Goal: Feedback & Contribution: Contribute content

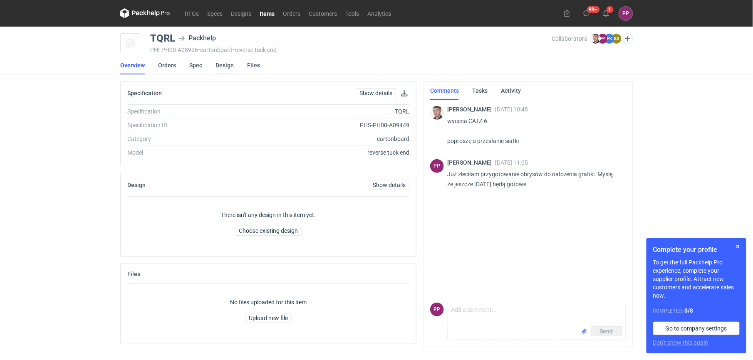
click at [220, 61] on link "Design" at bounding box center [224, 65] width 18 height 18
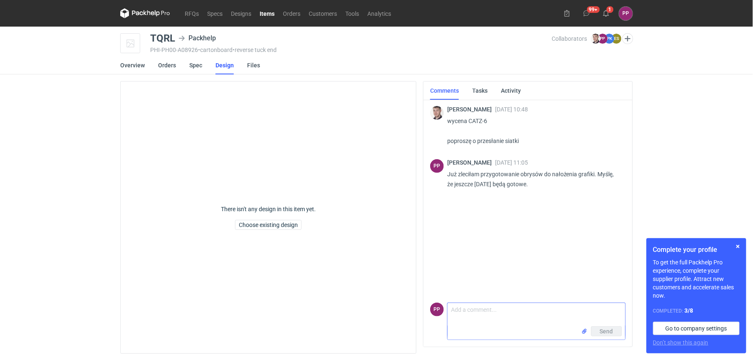
click at [584, 331] on input "file" at bounding box center [584, 331] width 7 height 9
click at [485, 295] on textarea "Comment message" at bounding box center [537, 296] width 178 height 23
type textarea "p"
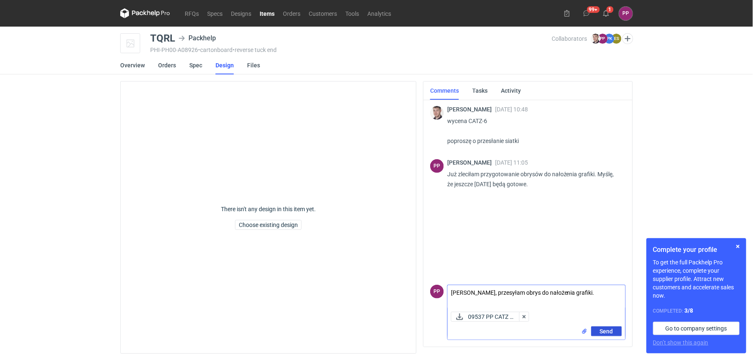
type textarea "[PERSON_NAME], przesyłam obrys do nałożenia grafiki."
click at [611, 329] on span "Send" at bounding box center [606, 332] width 13 height 6
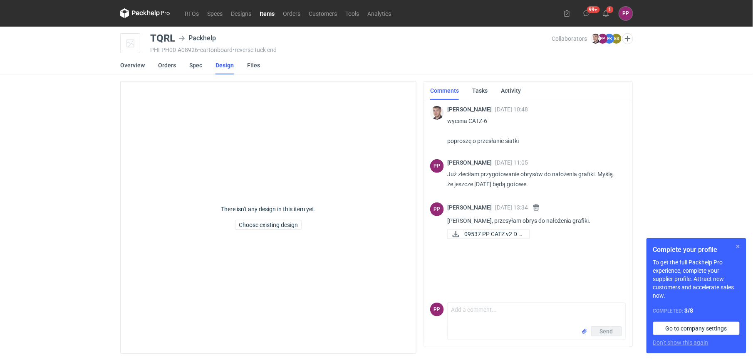
click at [738, 245] on button "button" at bounding box center [738, 247] width 10 height 10
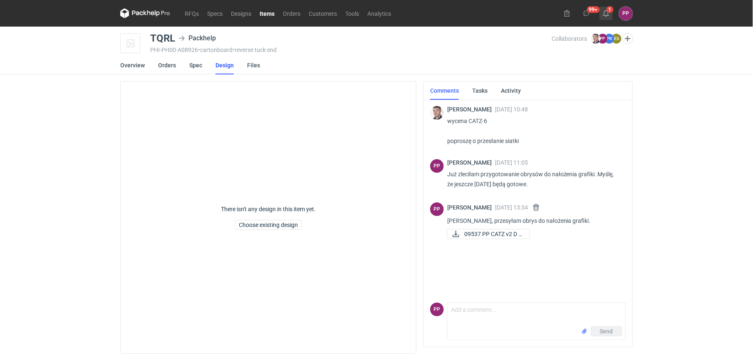
click at [606, 10] on icon at bounding box center [606, 13] width 7 height 7
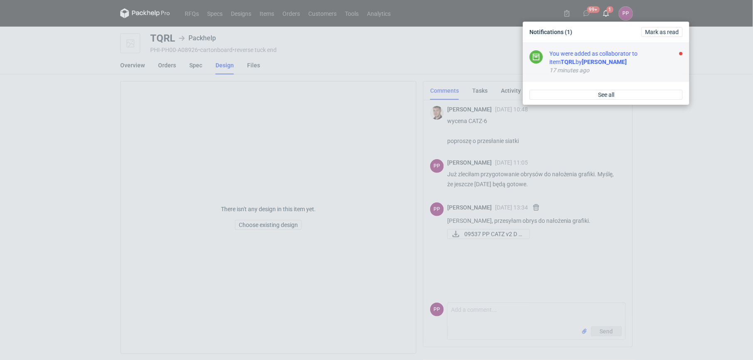
click at [591, 52] on div "You were added as collaborator to item TQRL by [PERSON_NAME]" at bounding box center [616, 58] width 133 height 17
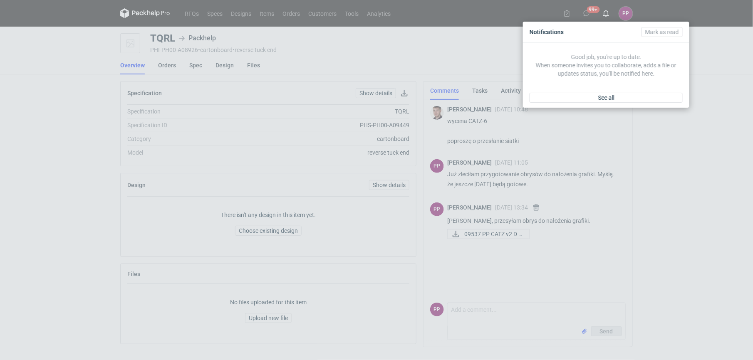
click at [675, 232] on div "Notifications [PERSON_NAME] as read Good job, you're up to date. When someone i…" at bounding box center [376, 180] width 753 height 360
